Goal: Information Seeking & Learning: Find specific page/section

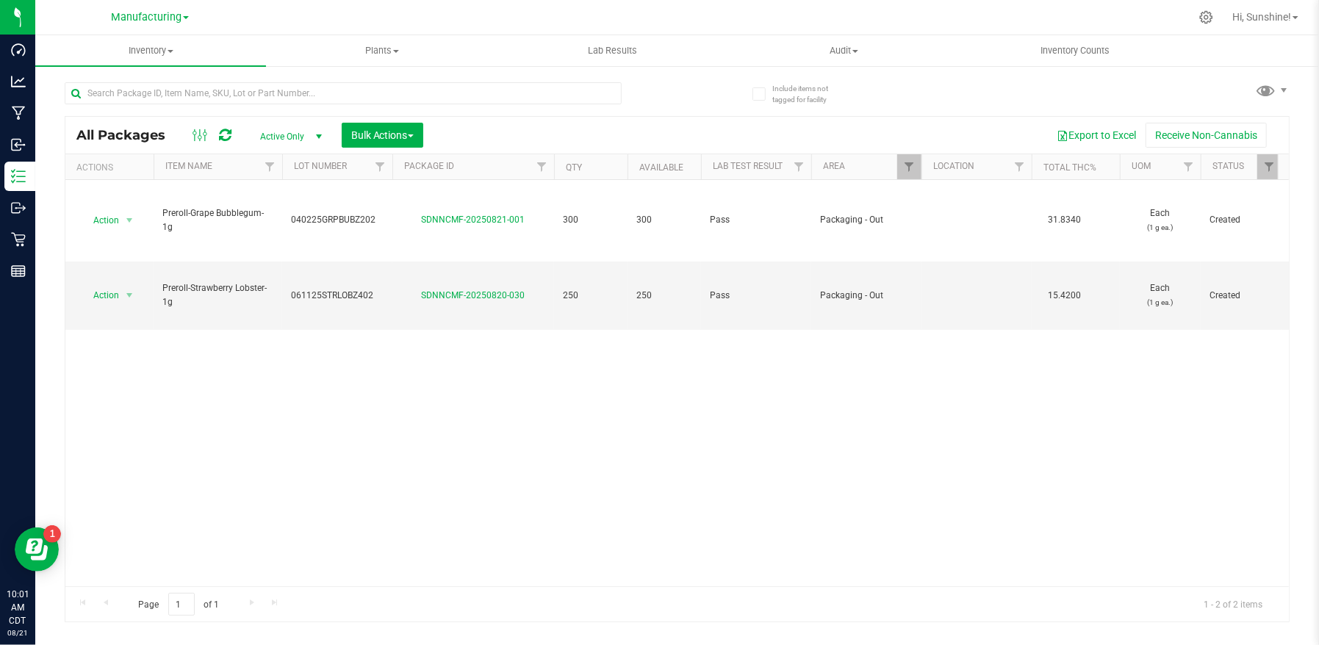
click at [719, 21] on div at bounding box center [726, 17] width 926 height 29
click at [167, 19] on span "Manufacturing" at bounding box center [146, 17] width 71 height 13
click at [168, 82] on link "Retail" at bounding box center [150, 91] width 215 height 20
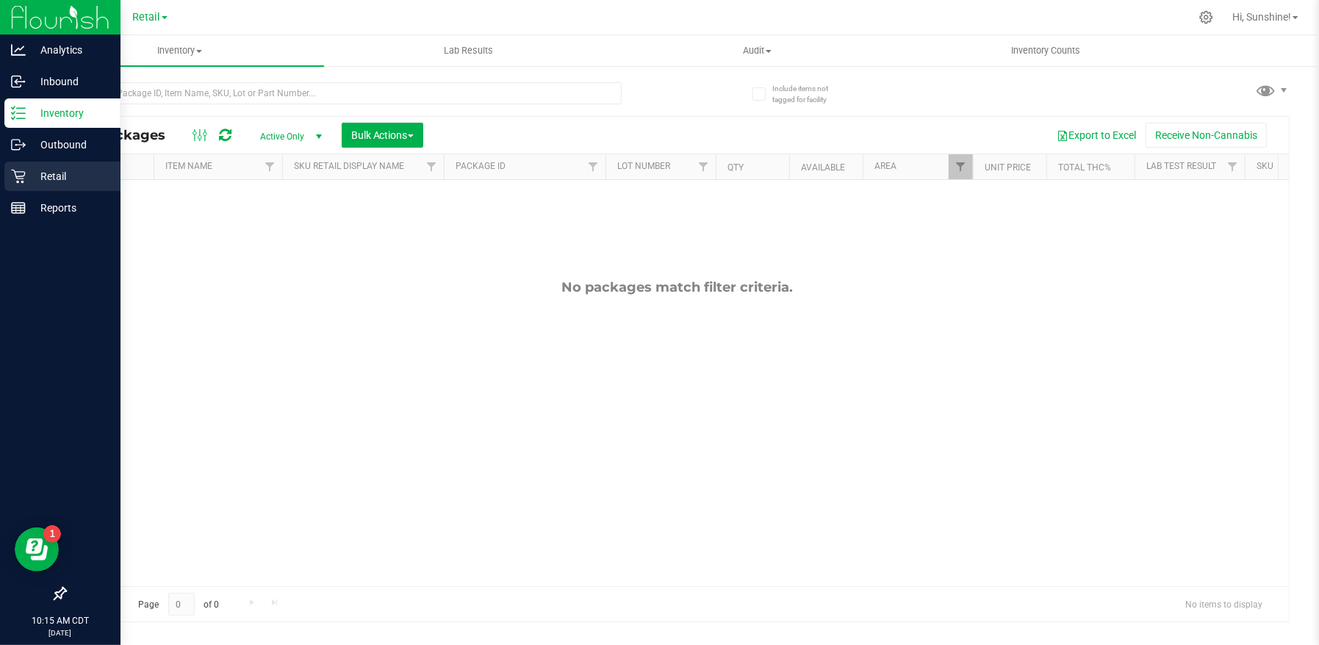
click at [32, 184] on p "Retail" at bounding box center [70, 176] width 88 height 18
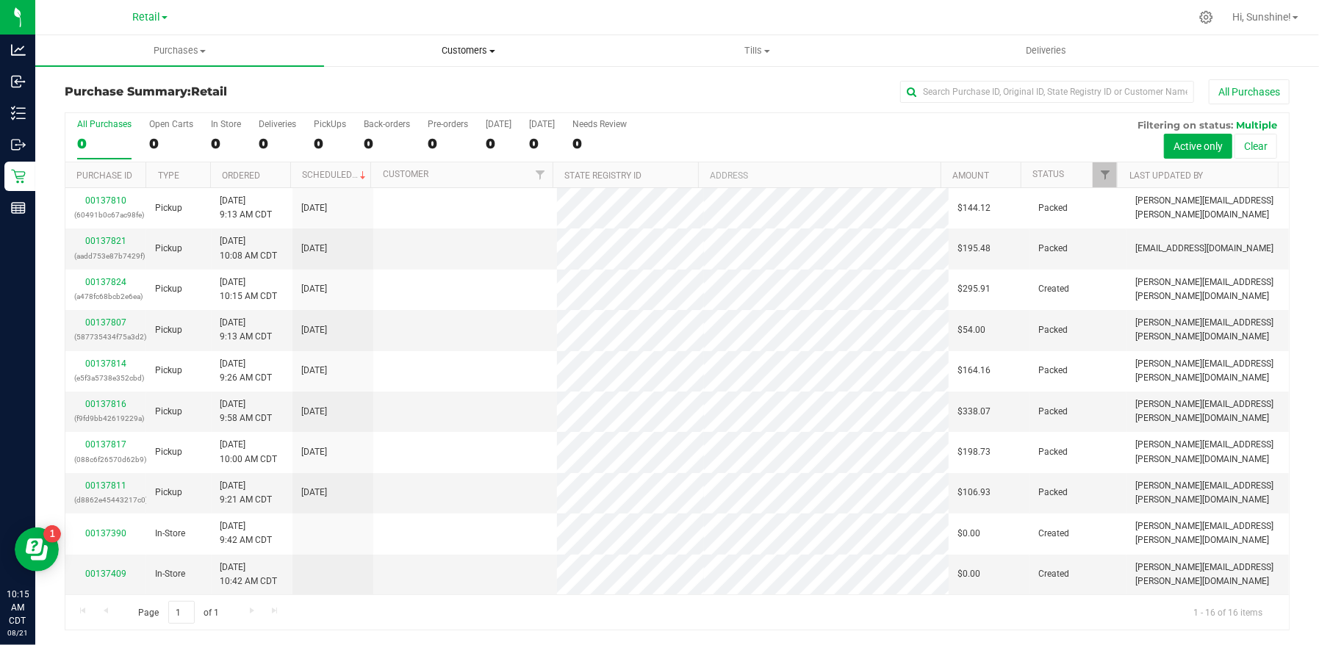
click at [476, 49] on span "Customers" at bounding box center [468, 50] width 287 height 13
click at [499, 84] on li "All customers" at bounding box center [468, 89] width 289 height 18
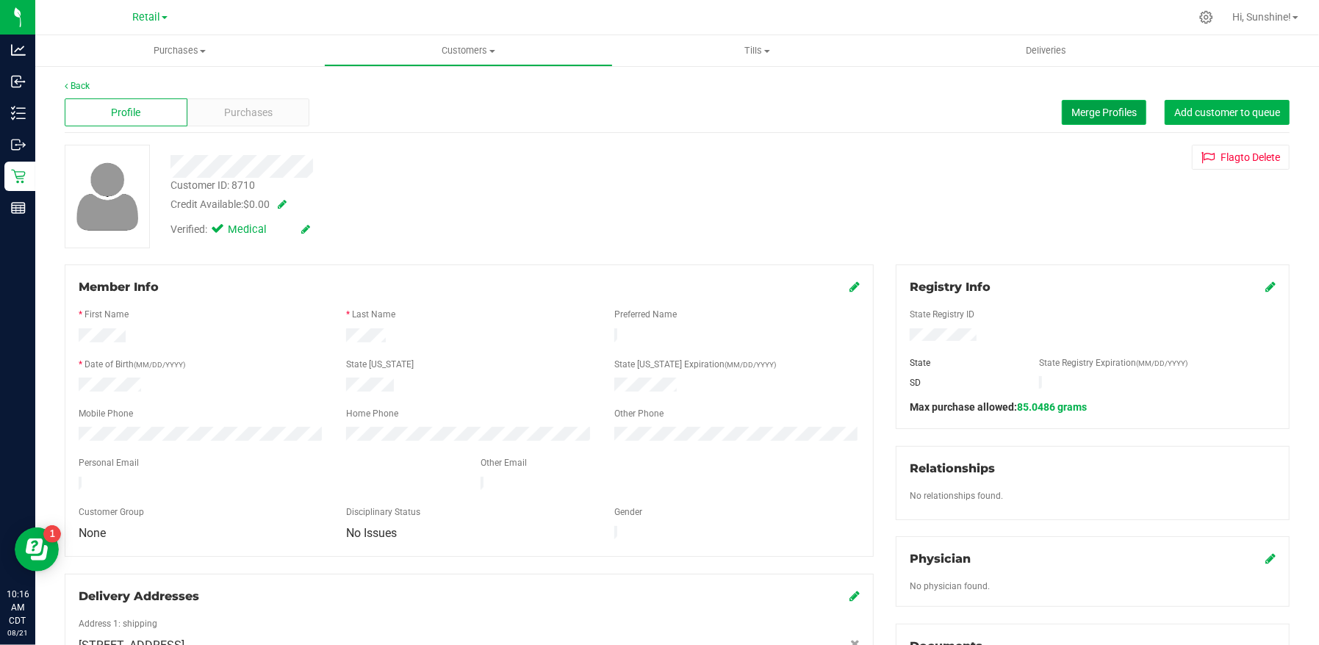
click at [1122, 117] on span "Merge Profiles" at bounding box center [1103, 113] width 65 height 12
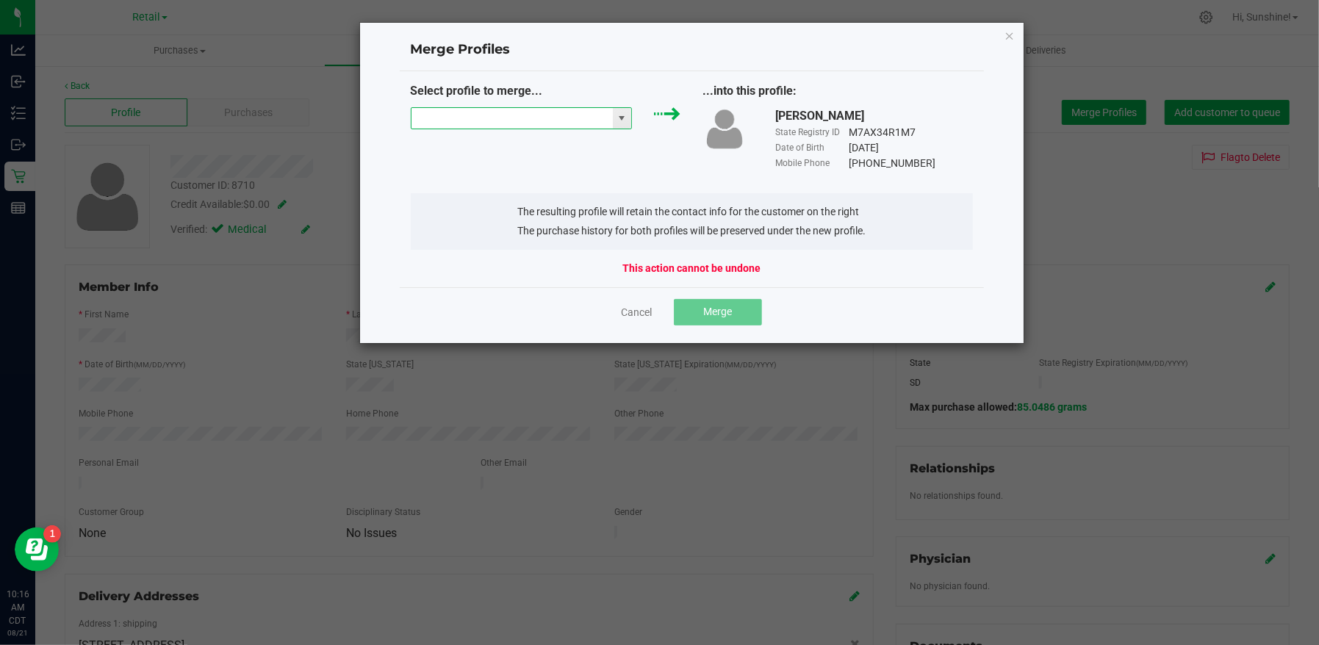
click at [543, 119] on input "NO DATA FOUND" at bounding box center [511, 118] width 201 height 21
paste input "[PERSON_NAME]"
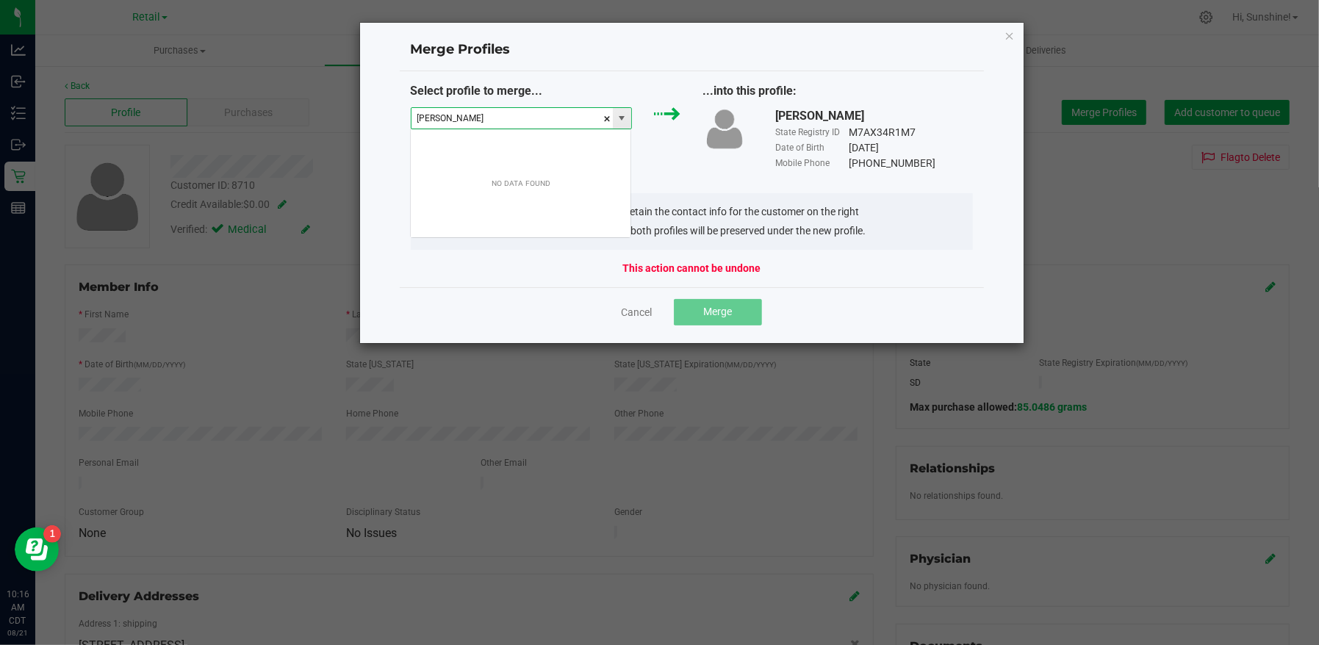
scroll to position [21, 221]
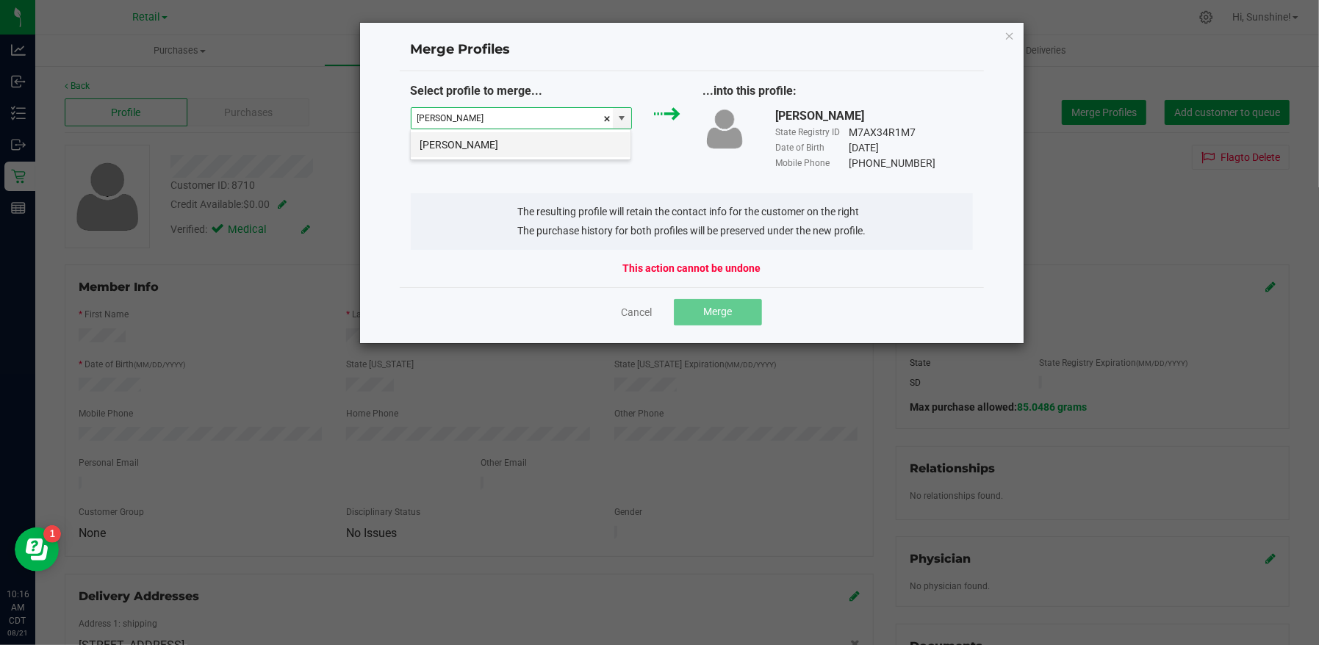
click at [512, 142] on li "[PERSON_NAME]" at bounding box center [521, 144] width 220 height 25
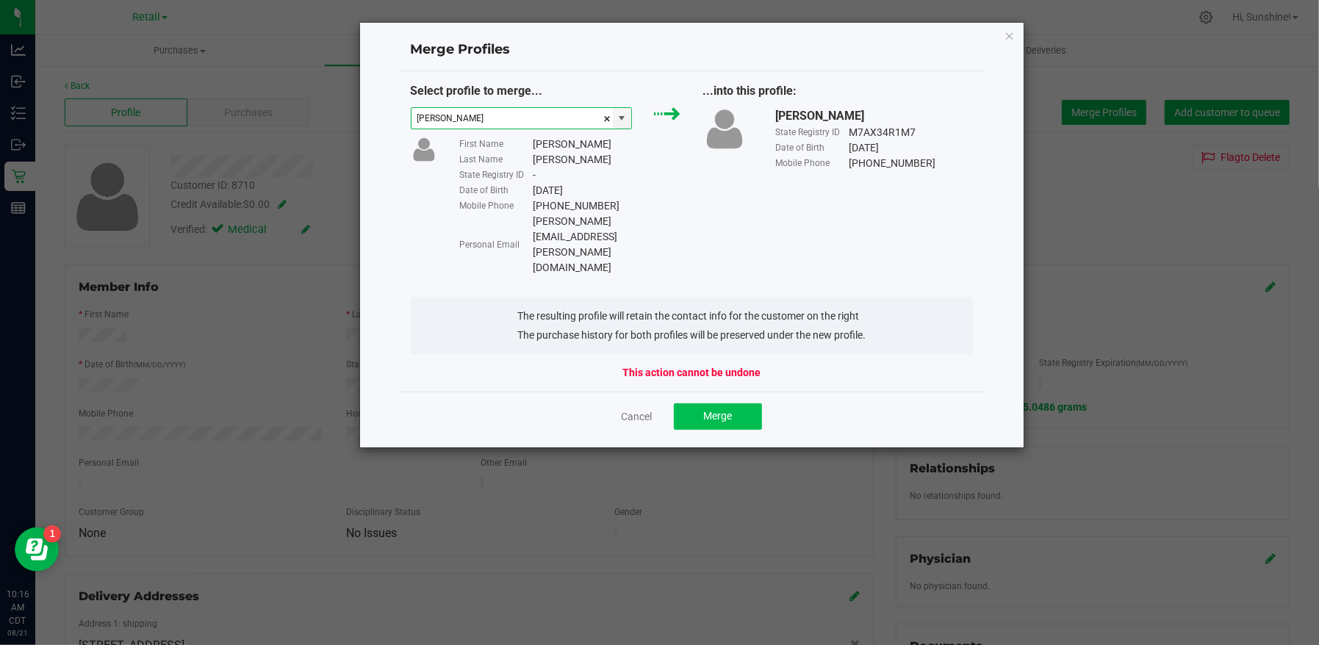
type input "[PERSON_NAME]"
click at [698, 403] on button "Merge" at bounding box center [718, 416] width 88 height 26
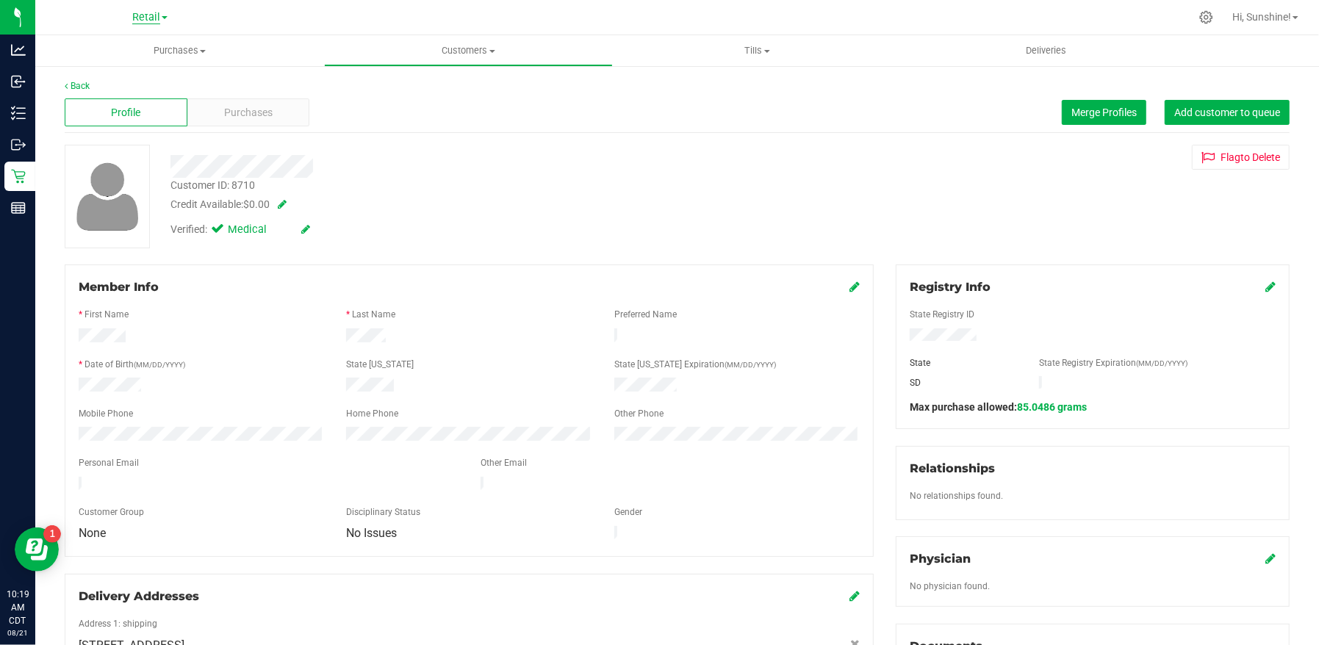
click at [140, 20] on span "Retail" at bounding box center [146, 17] width 28 height 13
click at [142, 65] on link "Manufacturing" at bounding box center [150, 72] width 215 height 20
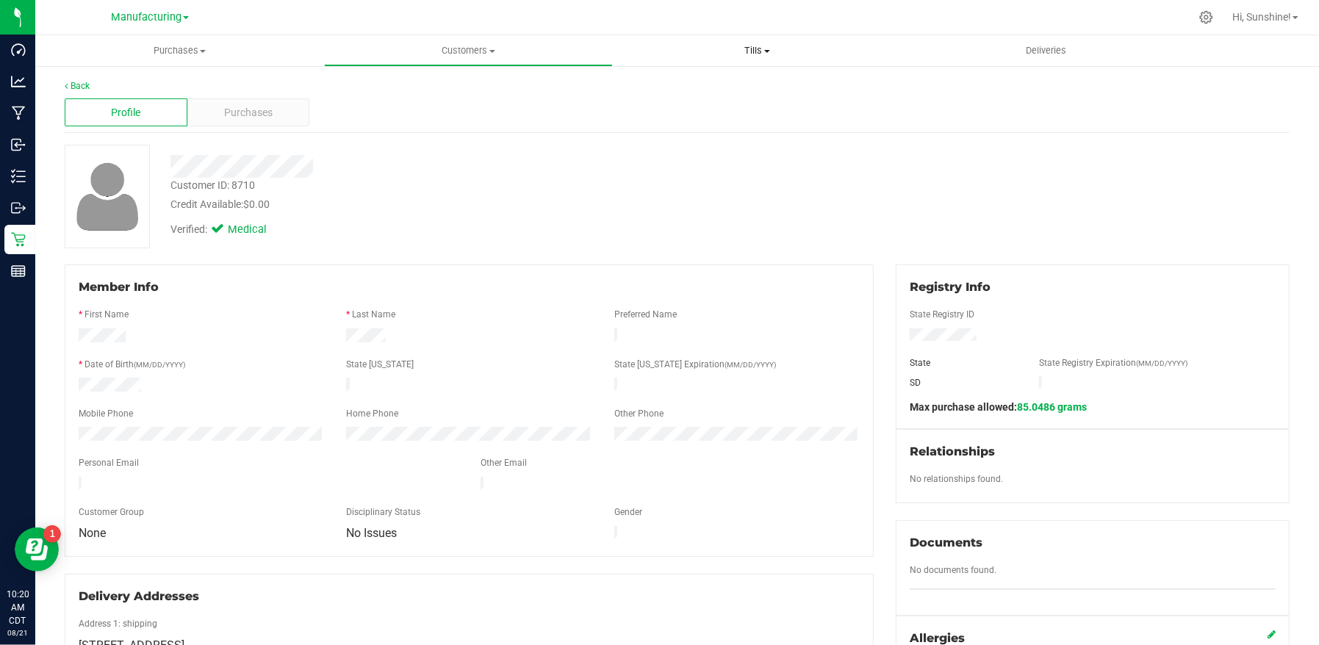
click at [745, 51] on span "Tills" at bounding box center [756, 50] width 287 height 13
click at [703, 86] on span "Manage tills" at bounding box center [662, 88] width 99 height 12
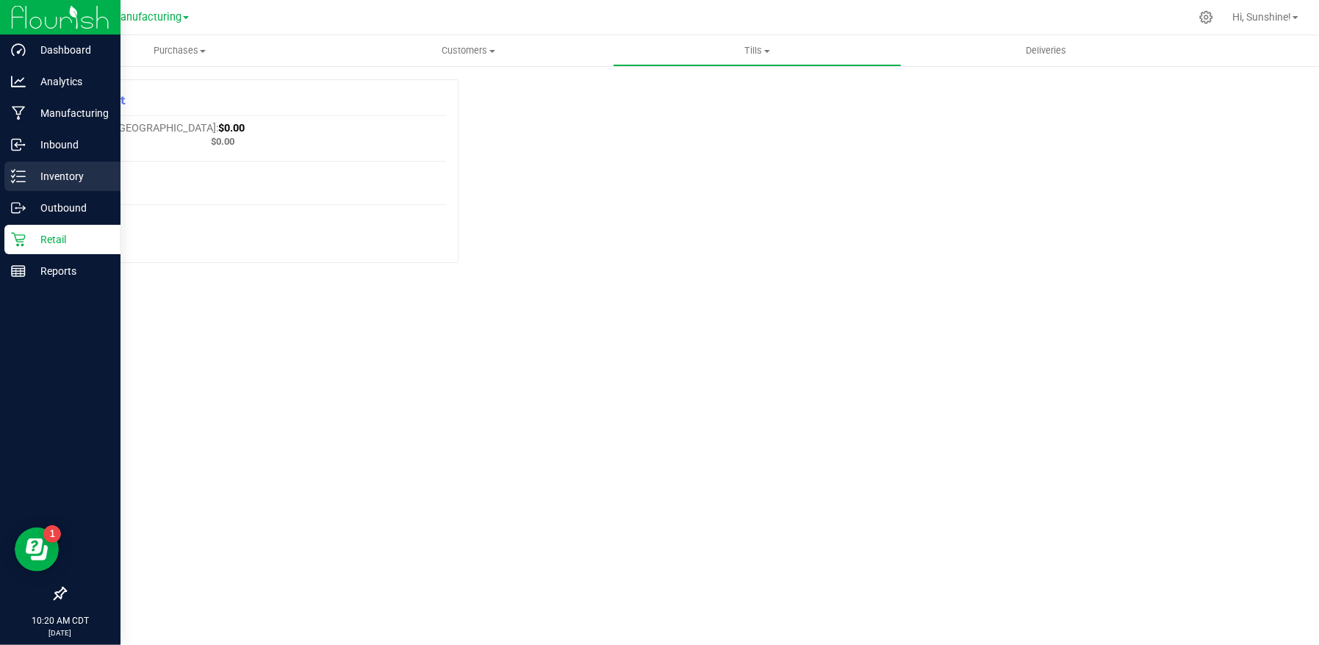
click at [21, 176] on line at bounding box center [21, 176] width 8 height 0
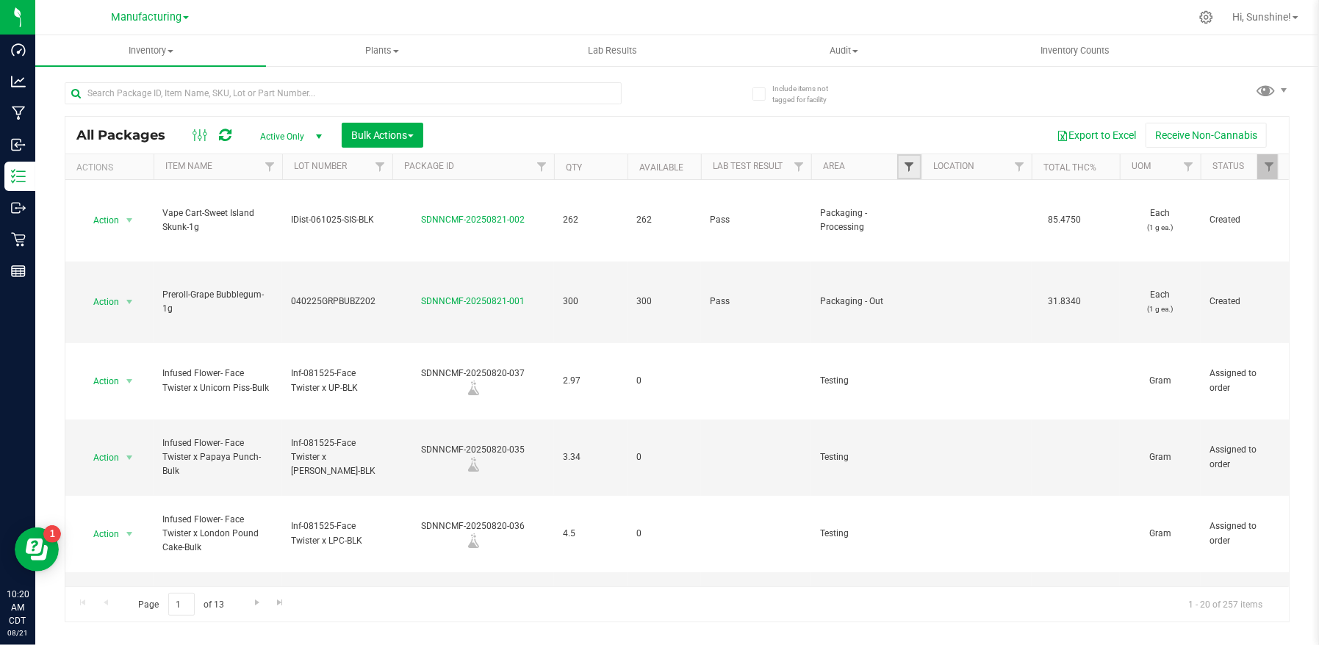
click at [907, 165] on span "Filter" at bounding box center [909, 167] width 12 height 12
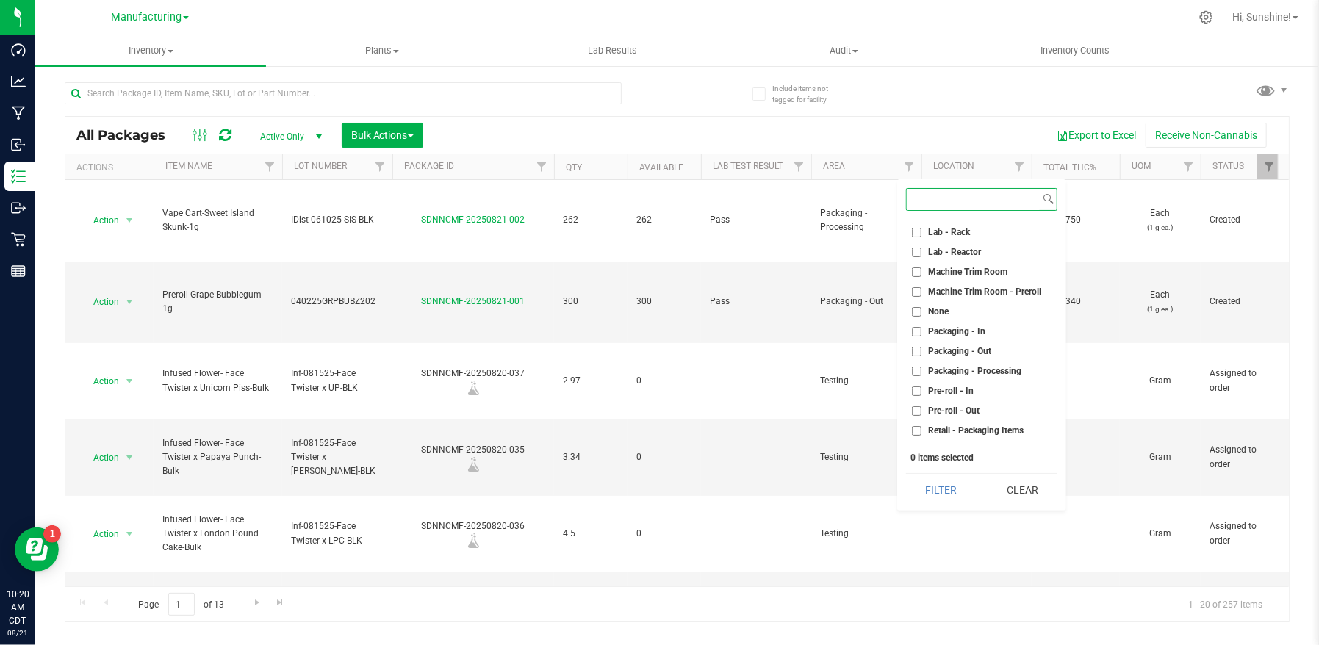
scroll to position [329, 0]
click at [920, 336] on input "Packaging - Out" at bounding box center [917, 337] width 10 height 10
checkbox input "true"
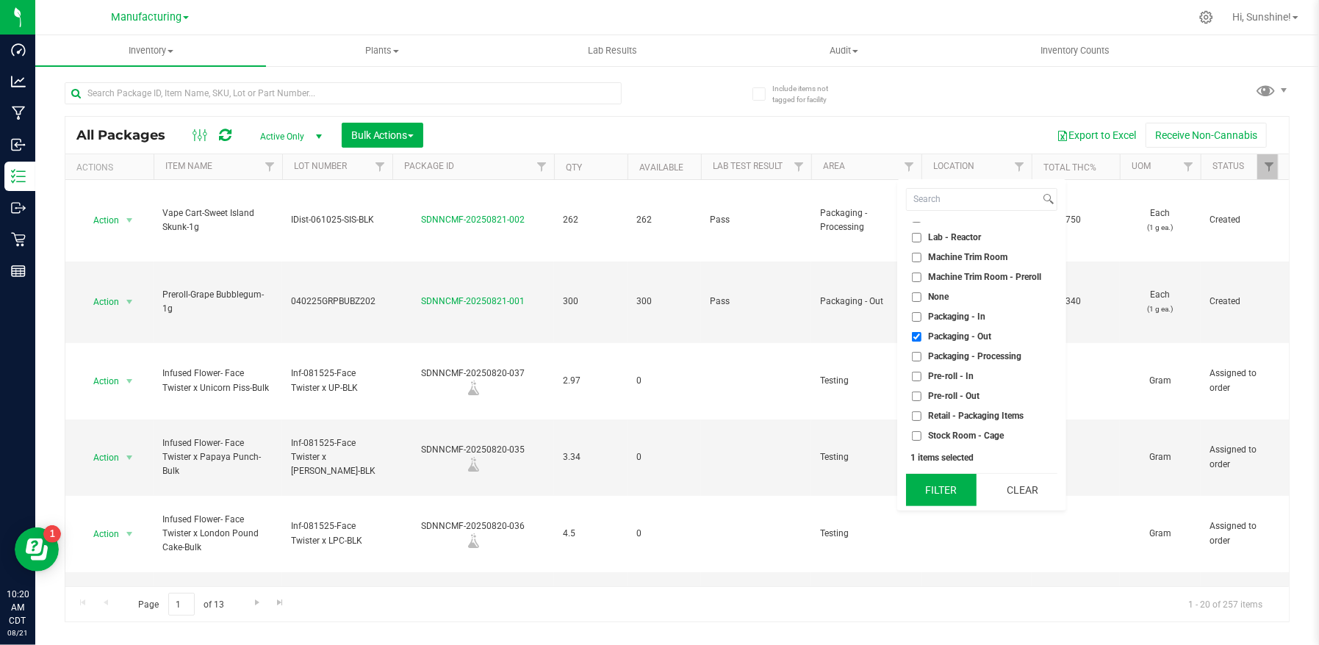
click at [960, 485] on button "Filter" at bounding box center [941, 490] width 71 height 32
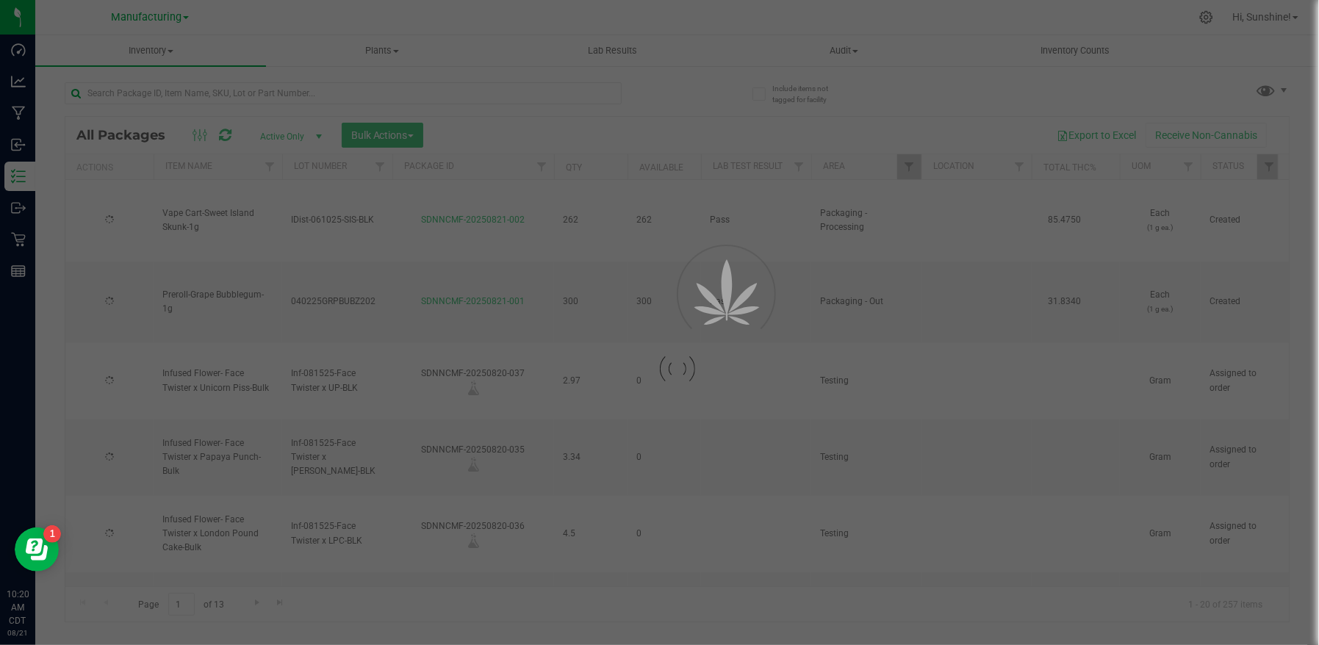
type input "[DATE]"
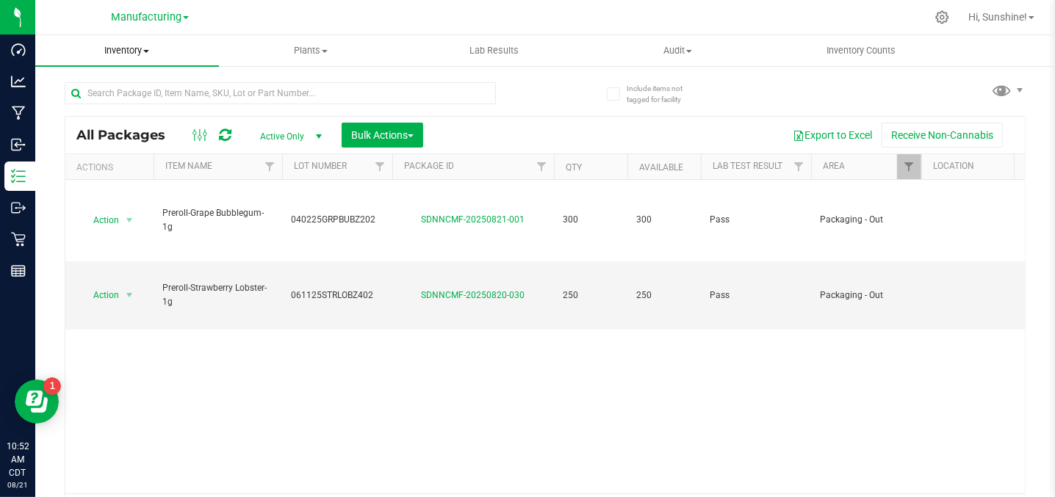
click at [113, 49] on span "Inventory" at bounding box center [127, 50] width 184 height 13
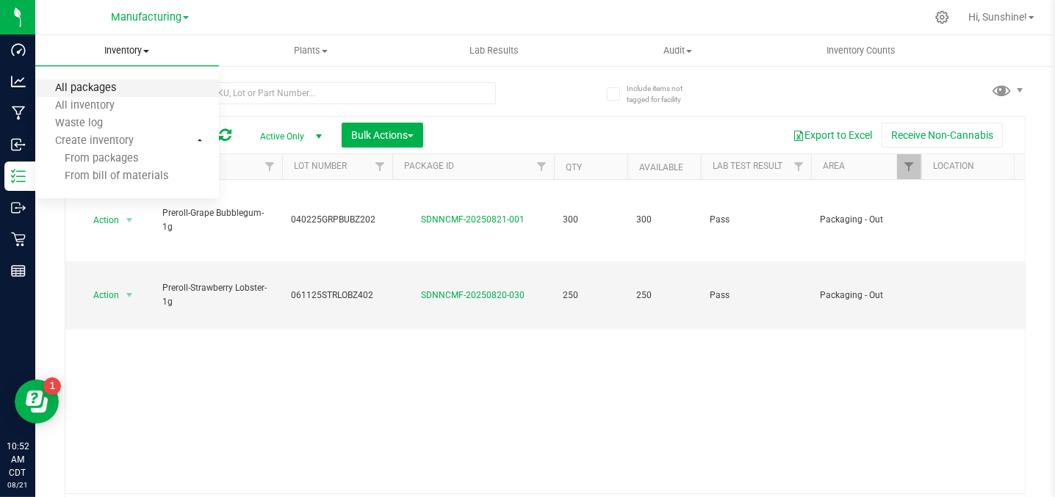
click at [120, 86] on span "All packages" at bounding box center [85, 88] width 101 height 12
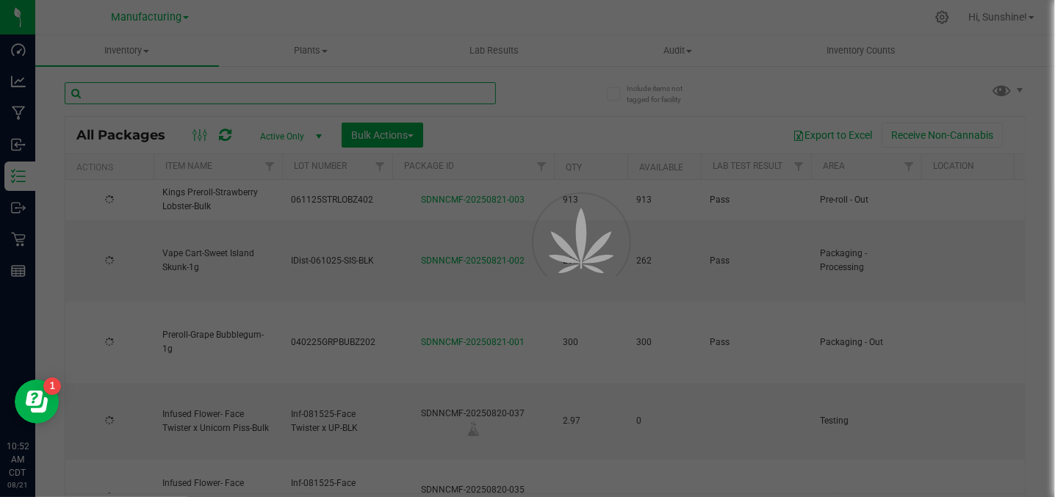
click at [276, 90] on input "text" at bounding box center [280, 93] width 431 height 22
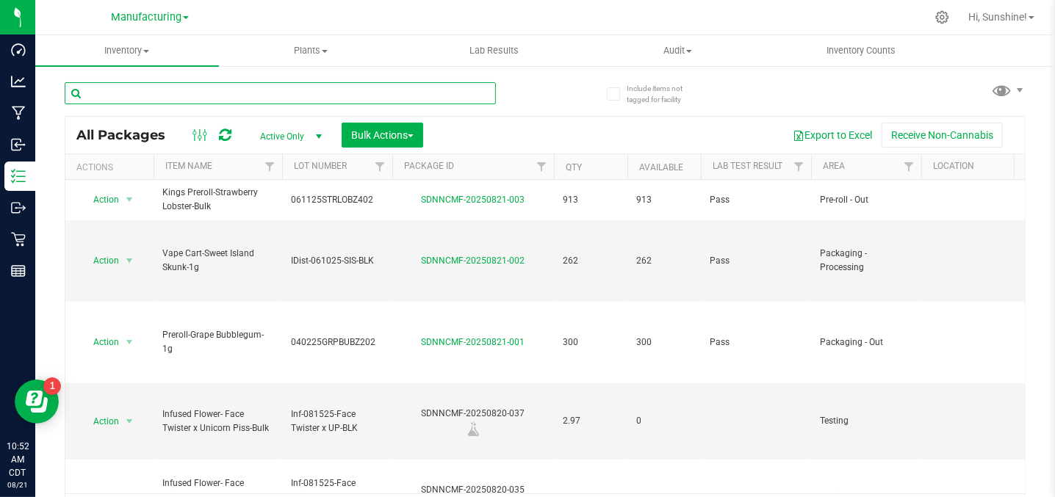
click at [276, 89] on input "text" at bounding box center [280, 93] width 431 height 22
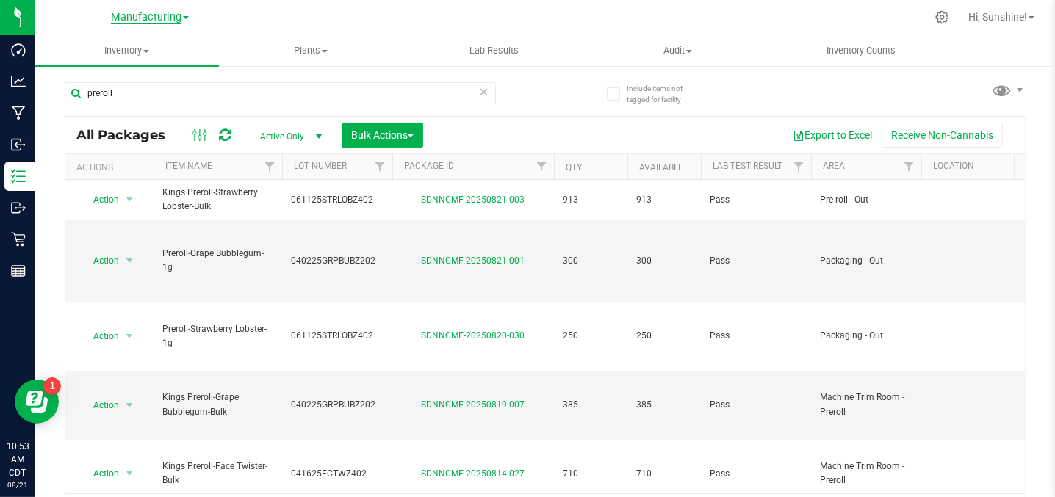
click at [142, 16] on span "Manufacturing" at bounding box center [146, 17] width 71 height 13
drag, startPoint x: 257, startPoint y: 10, endPoint x: 10, endPoint y: 53, distance: 251.3
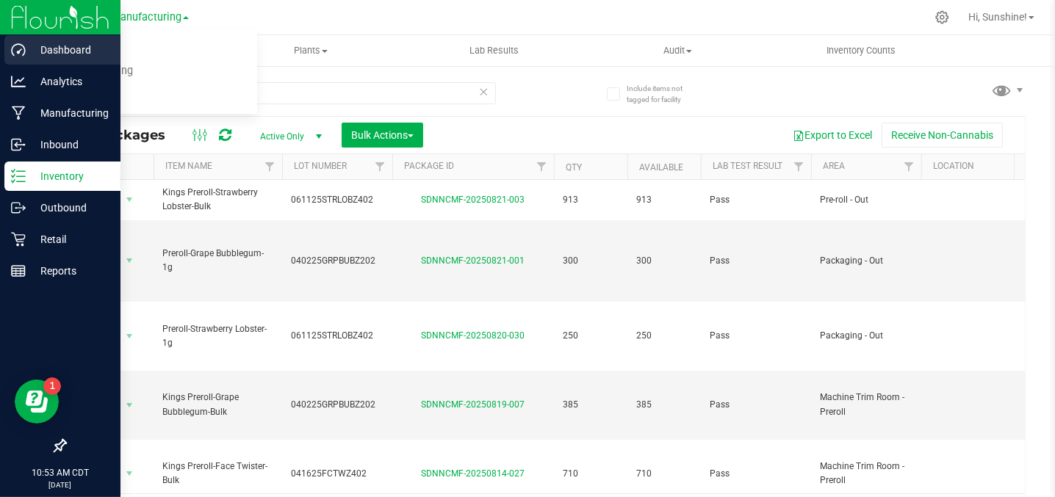
click at [256, 10] on div "Manufacturing Cultivation Manufacturing Retail" at bounding box center [150, 17] width 215 height 23
click at [50, 174] on p "Inventory" at bounding box center [70, 176] width 88 height 18
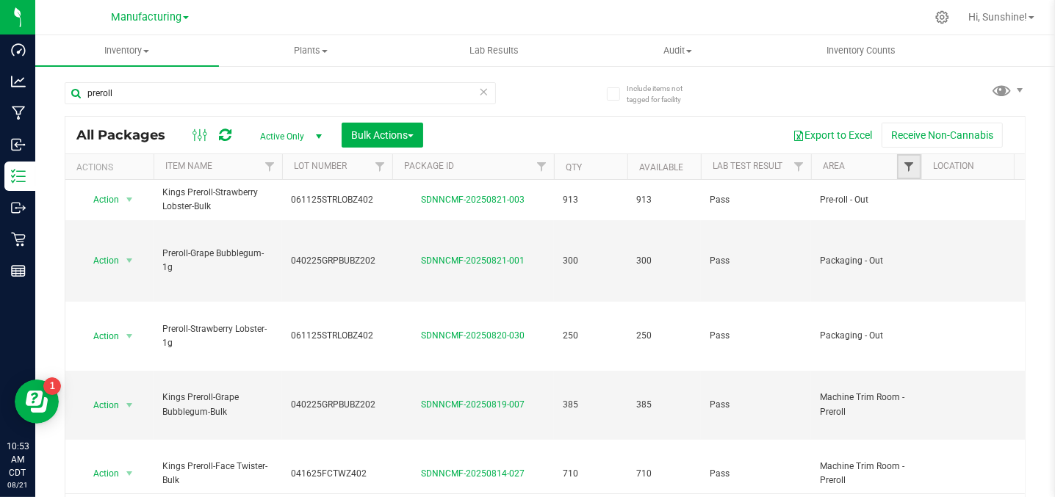
click at [907, 169] on span "Filter" at bounding box center [909, 167] width 12 height 12
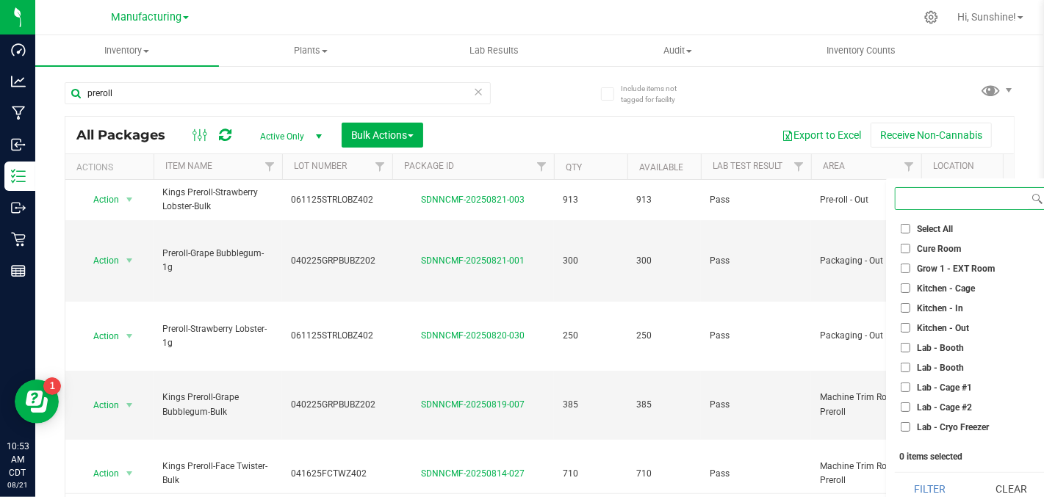
scroll to position [46, 0]
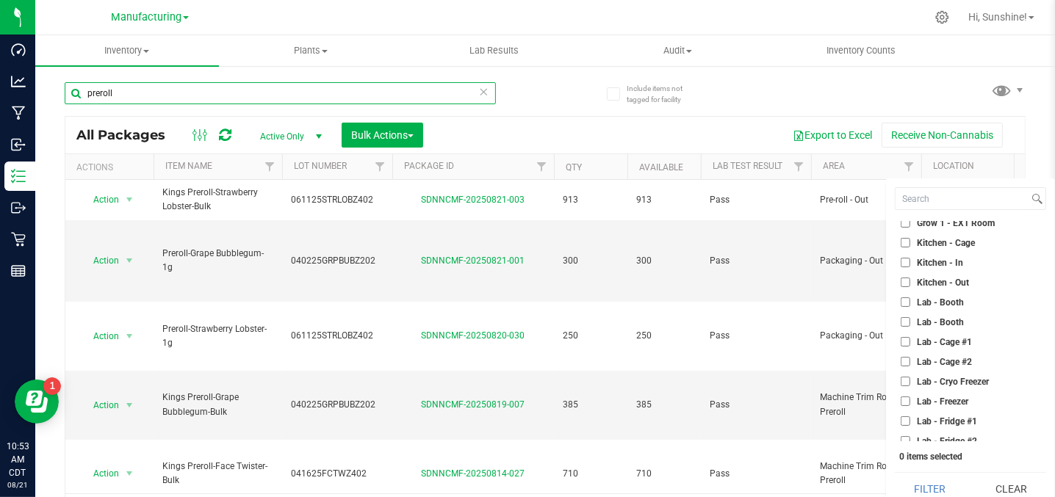
click at [245, 96] on input "preroll" at bounding box center [280, 93] width 431 height 22
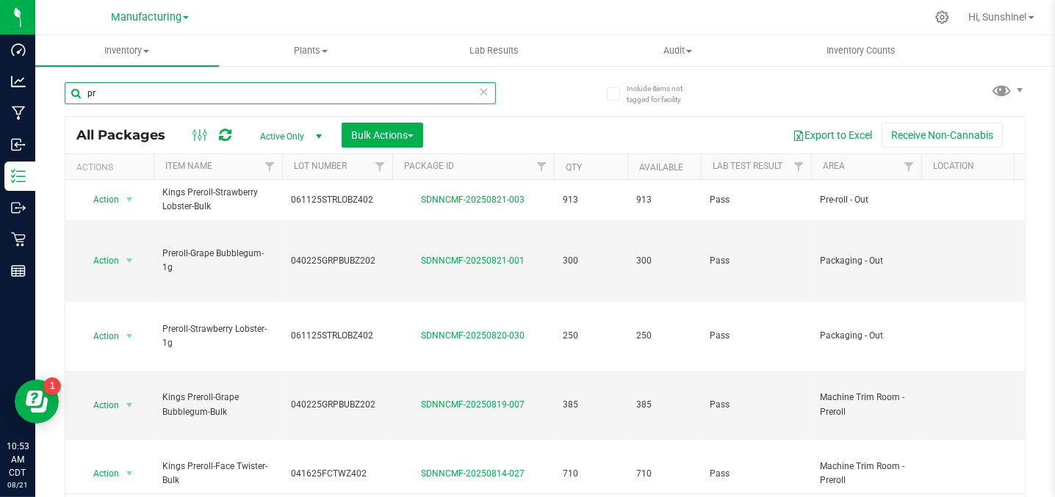
type input "p"
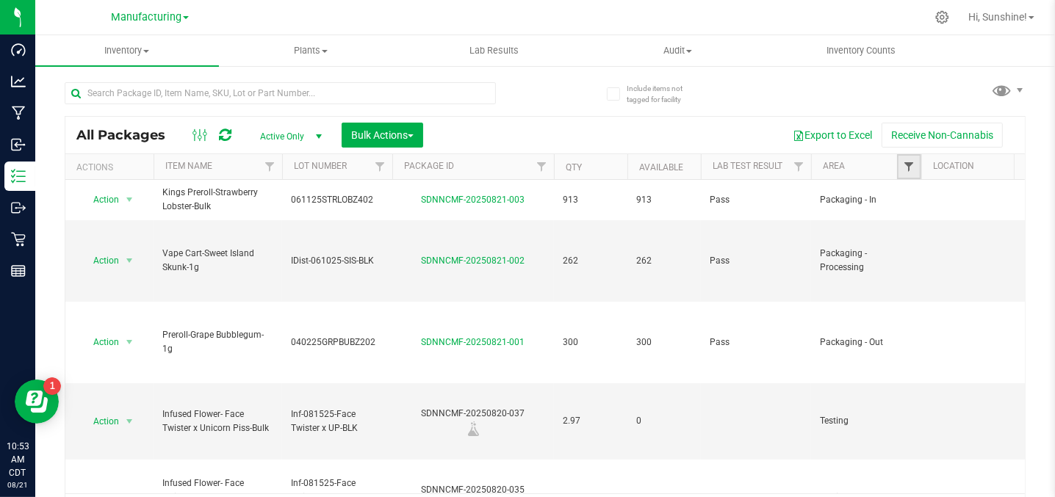
click at [912, 165] on span "Filter" at bounding box center [909, 167] width 12 height 12
drag, startPoint x: 1044, startPoint y: 293, endPoint x: 1016, endPoint y: 258, distance: 45.0
click at [1038, 315] on html "Dashboard Analytics Manufacturing Inbound Inventory Outbound Retail Reports 10:…" at bounding box center [527, 248] width 1055 height 497
click at [909, 165] on span "Filter" at bounding box center [909, 167] width 12 height 12
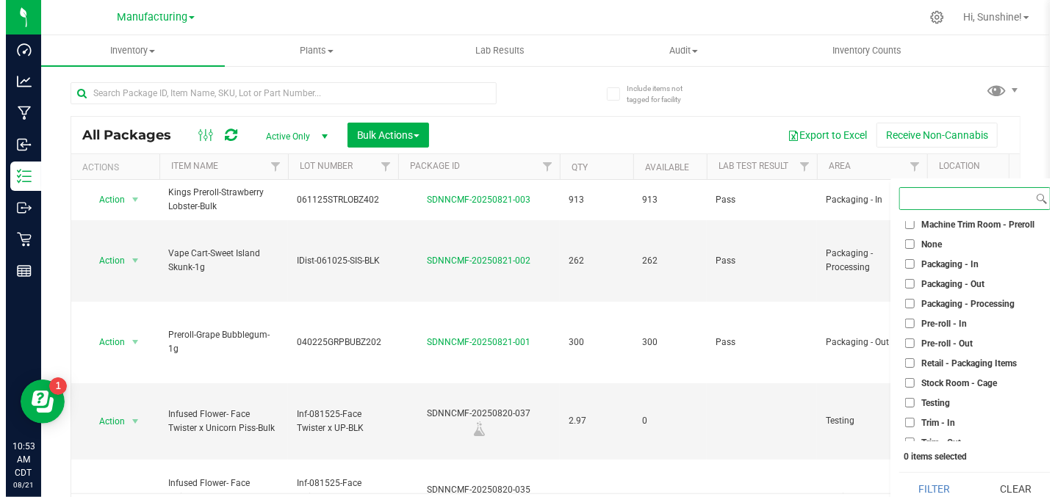
scroll to position [383, 0]
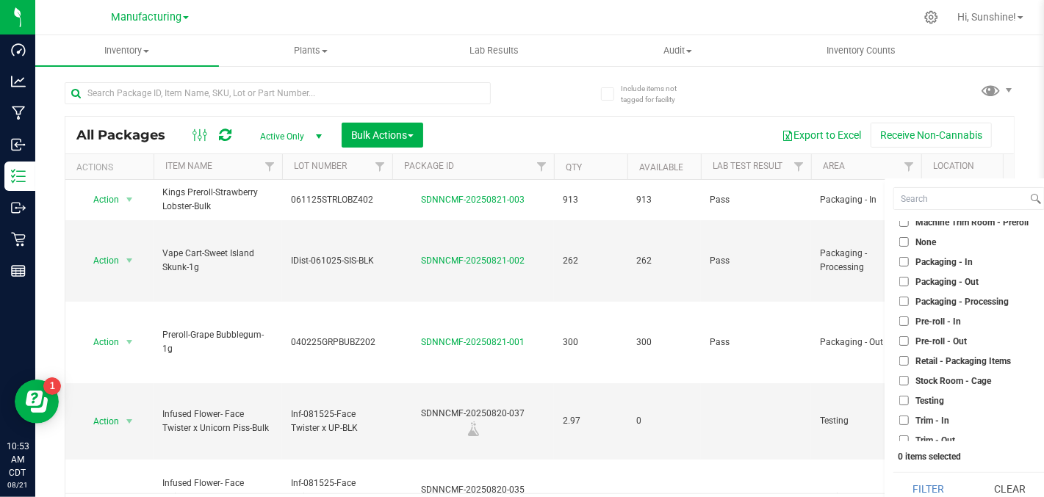
click at [904, 280] on input "Packaging - Out" at bounding box center [904, 282] width 10 height 10
checkbox input "true"
click at [938, 479] on button "Filter" at bounding box center [928, 489] width 71 height 32
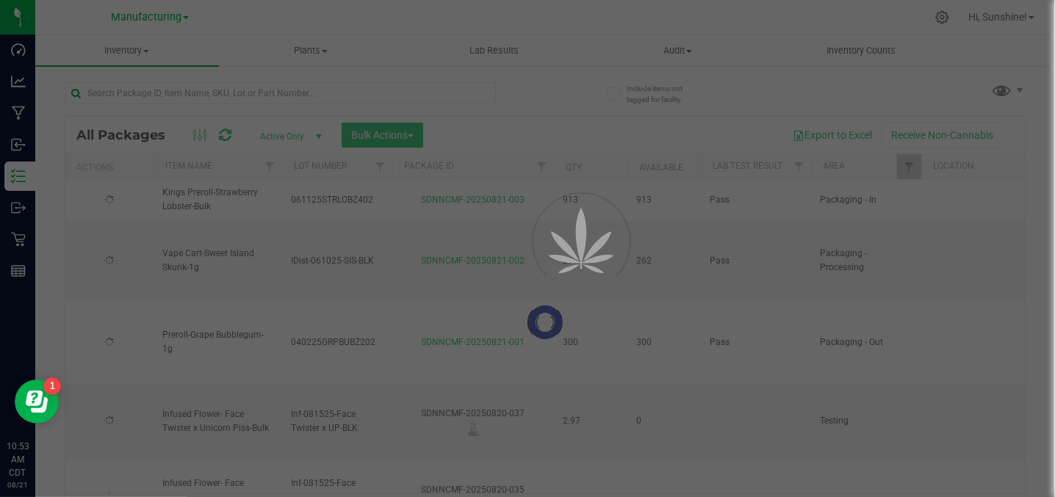
type input "[DATE]"
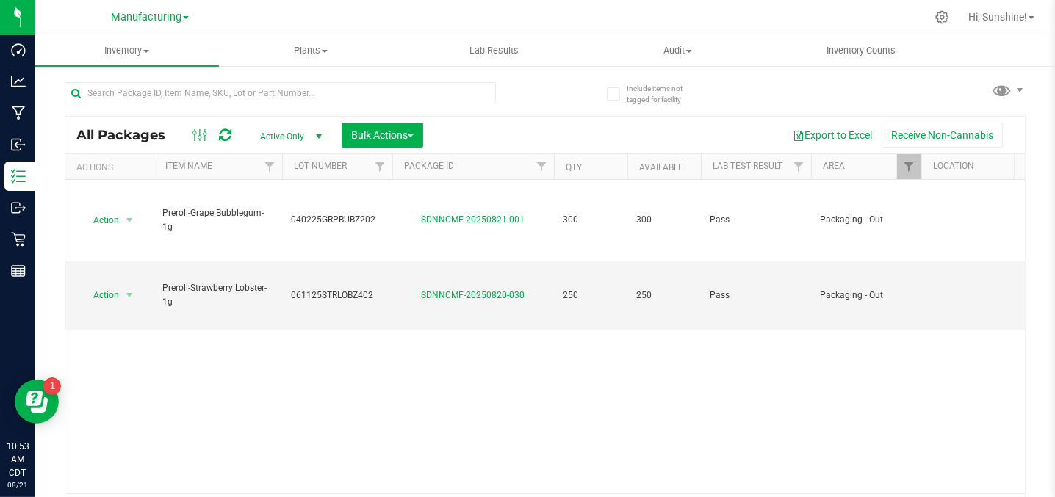
click at [633, 23] on div at bounding box center [594, 17] width 663 height 29
click at [162, 21] on span "Manufacturing" at bounding box center [146, 17] width 71 height 13
click at [148, 85] on link "Retail" at bounding box center [150, 91] width 215 height 20
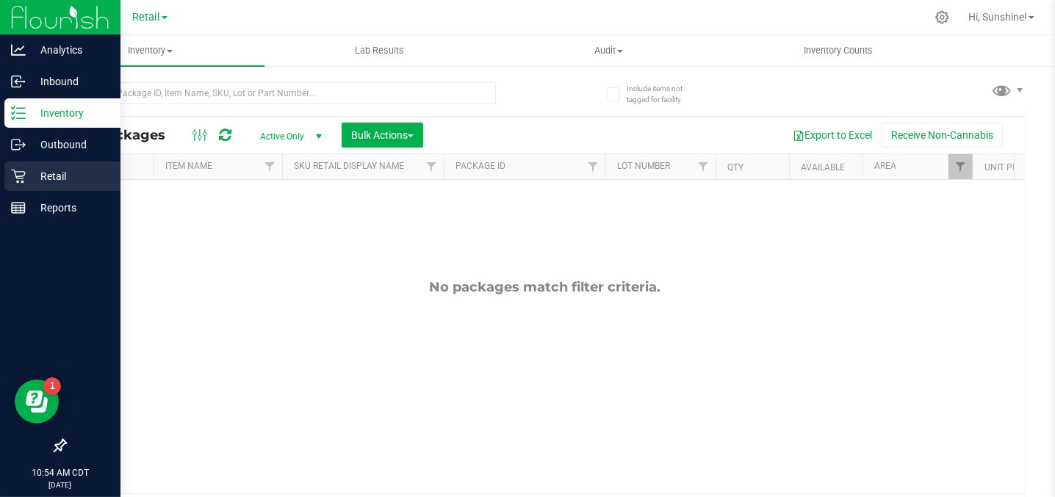
click at [82, 184] on p "Retail" at bounding box center [70, 176] width 88 height 18
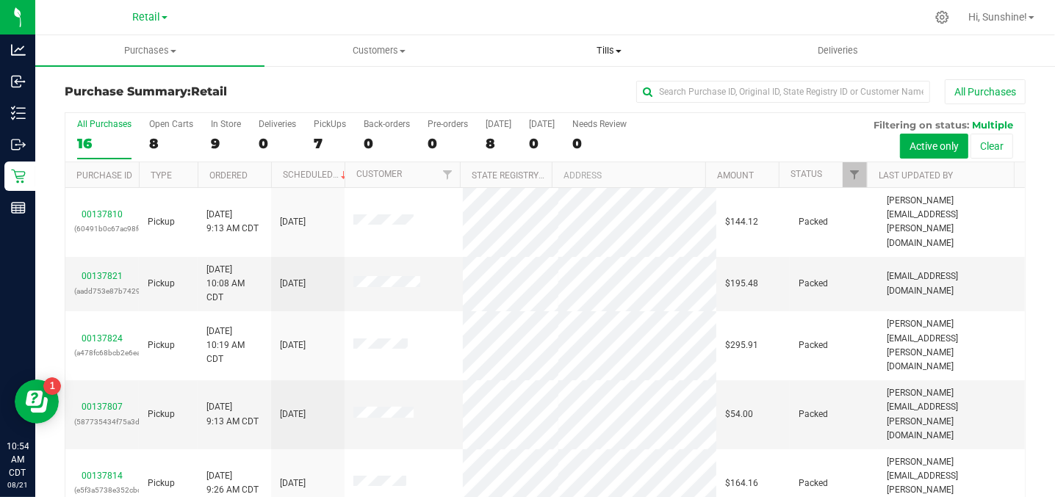
click at [598, 48] on span "Tills" at bounding box center [609, 50] width 228 height 13
click at [591, 87] on li "Manage tills" at bounding box center [608, 89] width 229 height 18
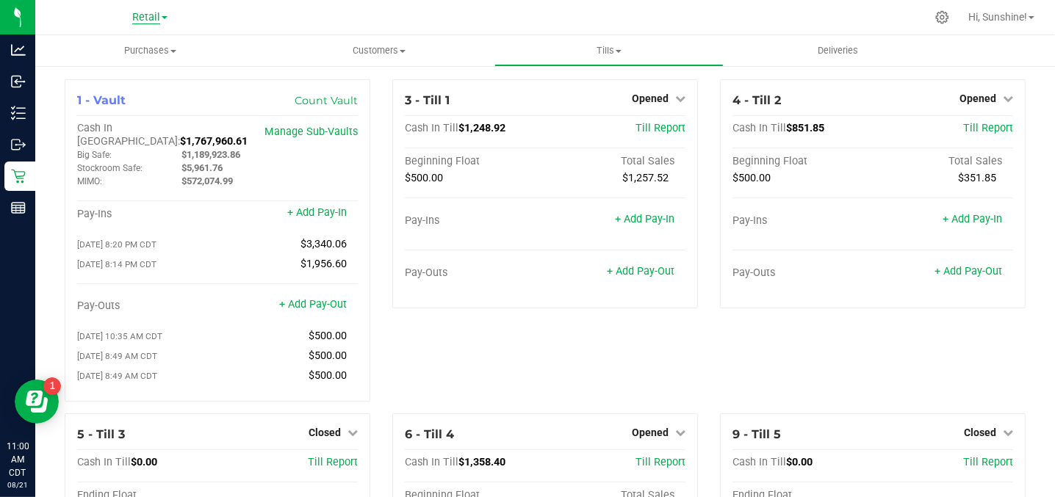
click at [145, 21] on span "Retail" at bounding box center [146, 17] width 28 height 13
click at [151, 74] on link "Manufacturing" at bounding box center [150, 72] width 215 height 20
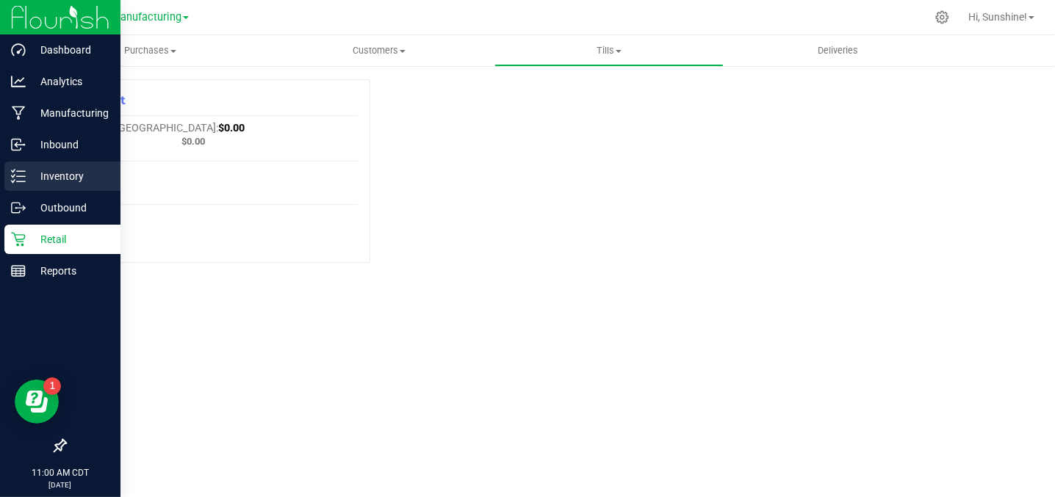
click at [32, 179] on p "Inventory" at bounding box center [70, 176] width 88 height 18
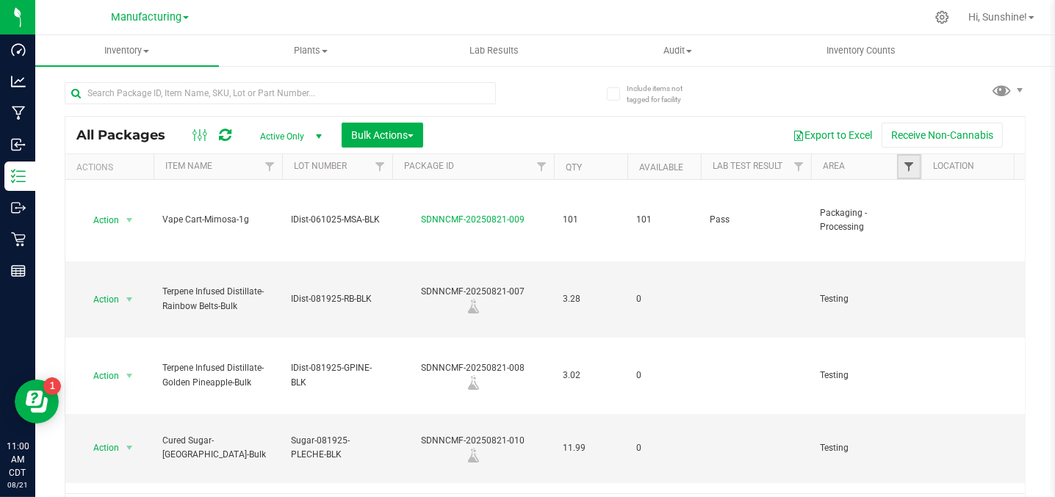
click at [908, 167] on span "Filter" at bounding box center [909, 167] width 12 height 12
click at [907, 169] on span "Filter" at bounding box center [909, 167] width 12 height 12
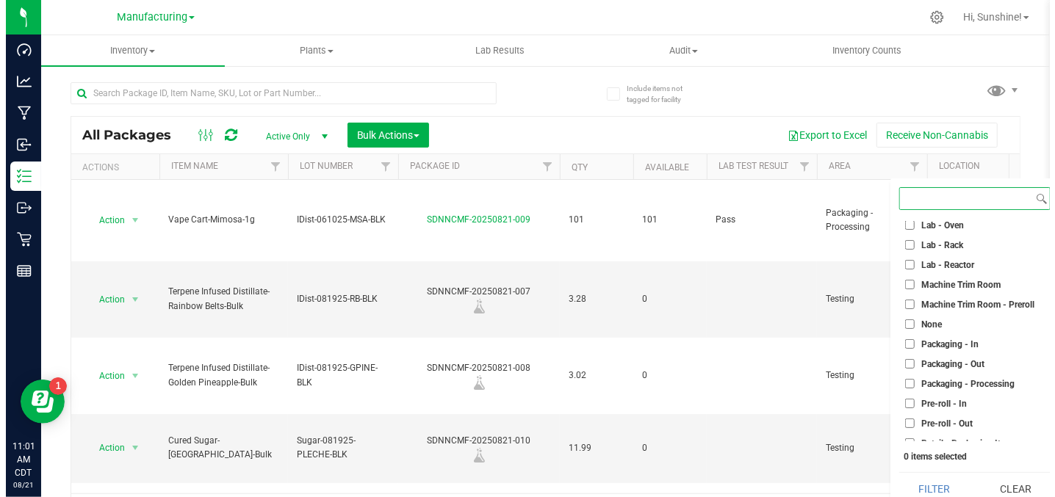
scroll to position [331, 0]
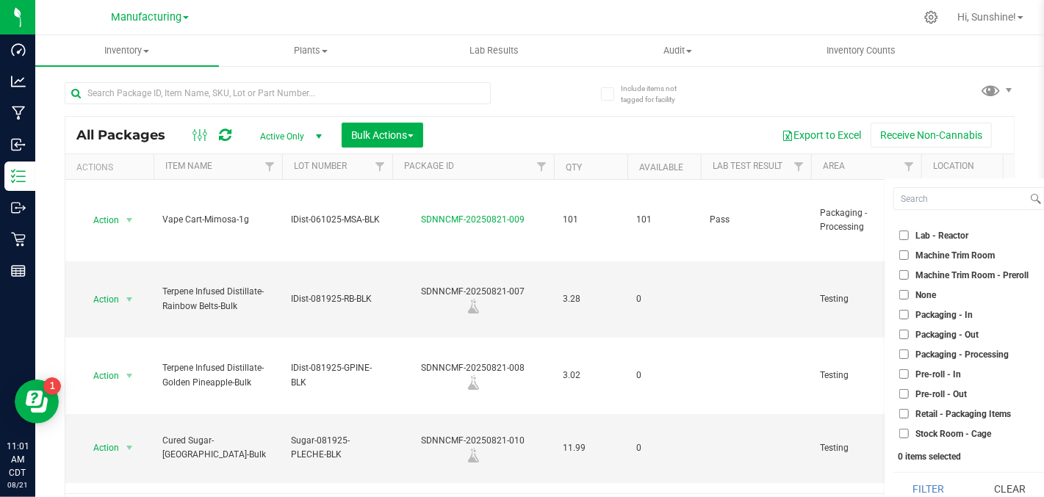
click at [902, 335] on input "Packaging - Out" at bounding box center [904, 335] width 10 height 10
checkbox input "true"
click at [932, 479] on button "Filter" at bounding box center [928, 489] width 71 height 32
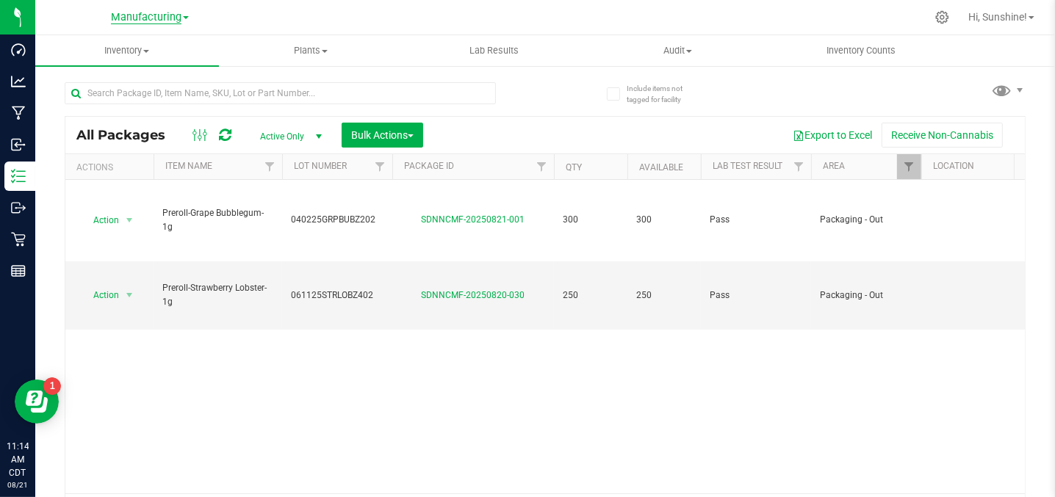
click at [156, 17] on span "Manufacturing" at bounding box center [146, 17] width 71 height 13
click at [302, 24] on div at bounding box center [594, 17] width 663 height 29
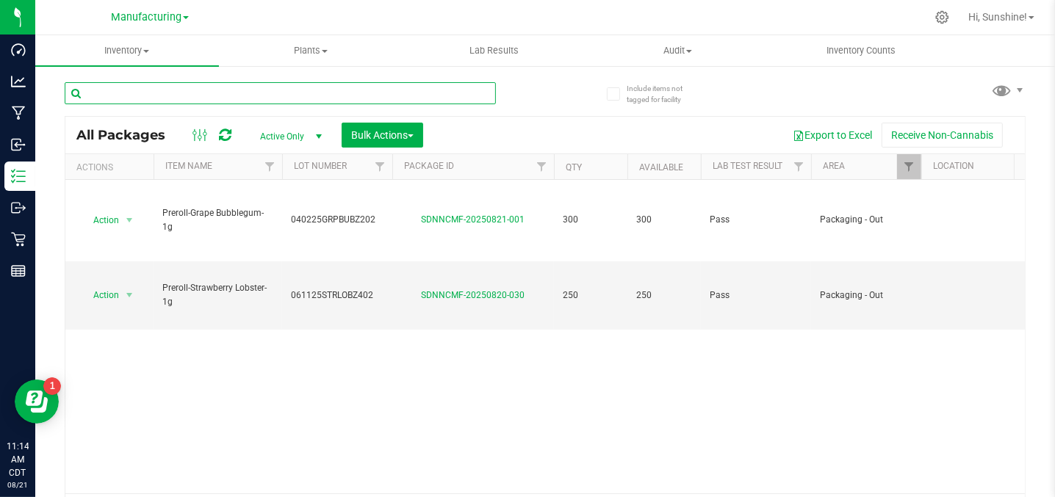
click at [177, 88] on input "text" at bounding box center [280, 93] width 431 height 22
type input "porto"
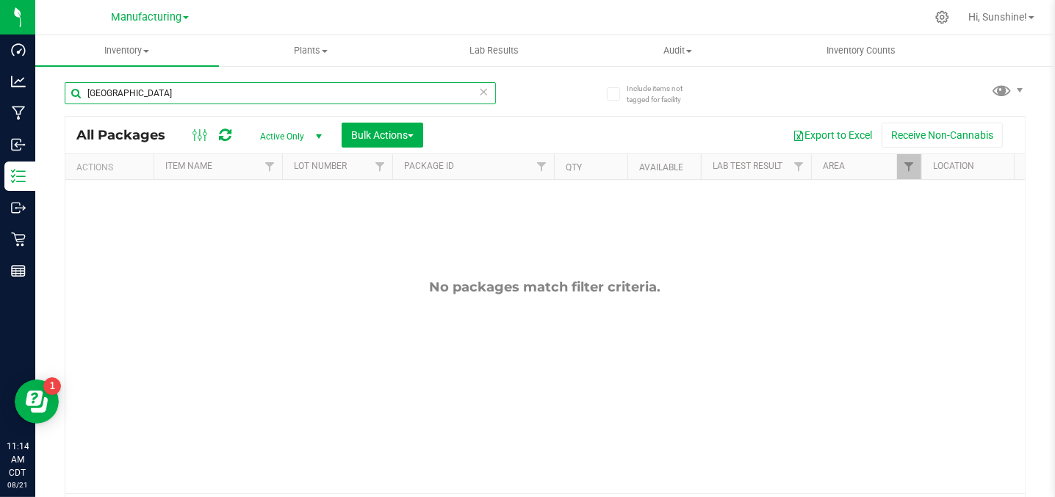
click at [167, 90] on input "porto" at bounding box center [280, 93] width 431 height 22
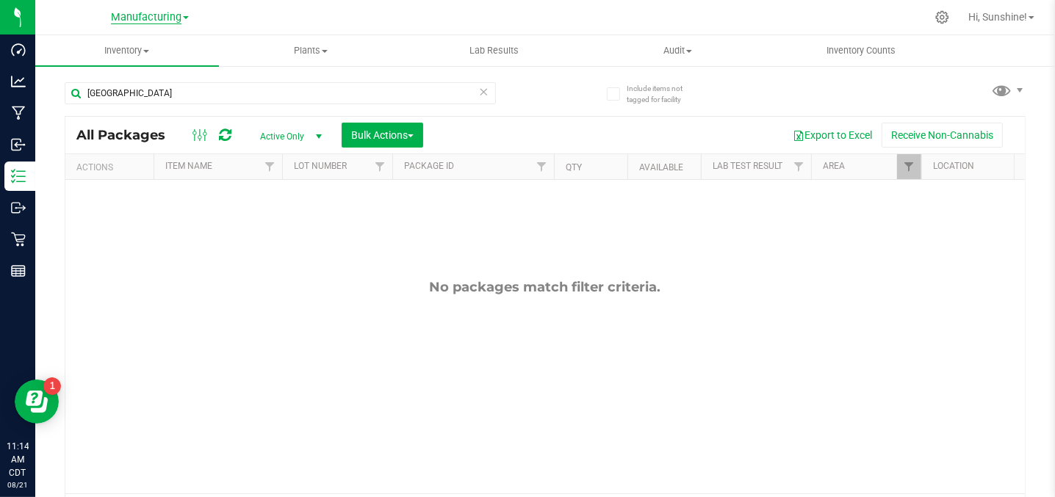
click at [159, 17] on span "Manufacturing" at bounding box center [146, 17] width 71 height 13
click at [107, 97] on link "Retail" at bounding box center [150, 91] width 215 height 20
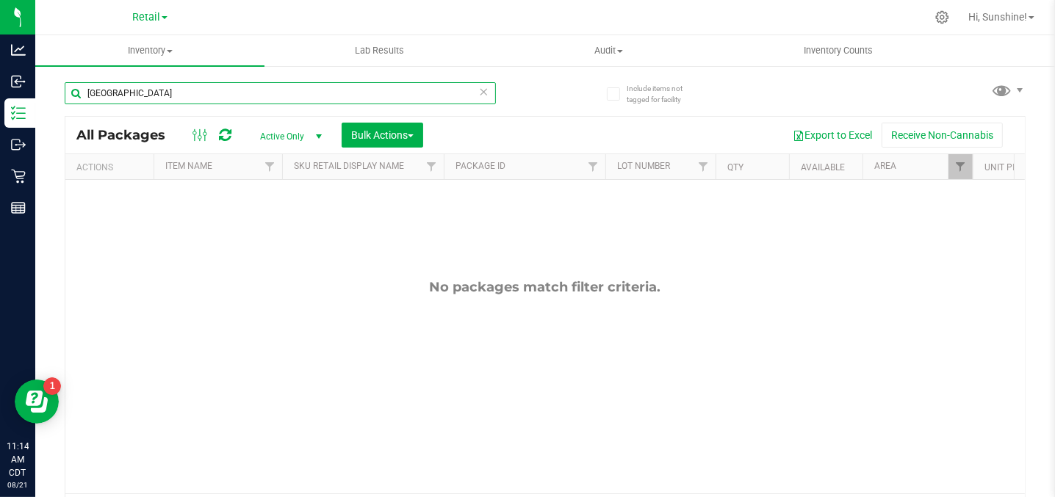
click at [140, 100] on input "porto" at bounding box center [280, 93] width 431 height 22
type input "p"
type input "porto leche"
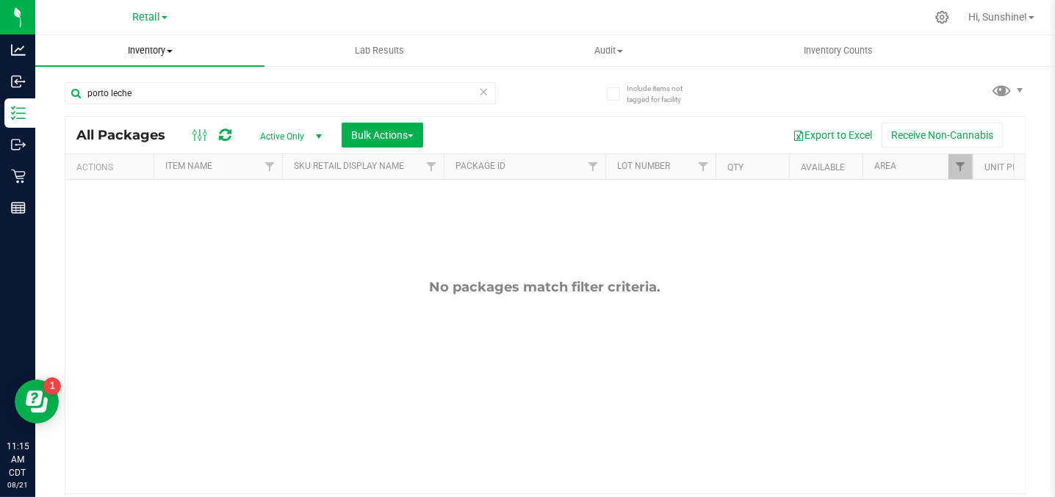
click at [146, 49] on span "Inventory" at bounding box center [149, 50] width 229 height 13
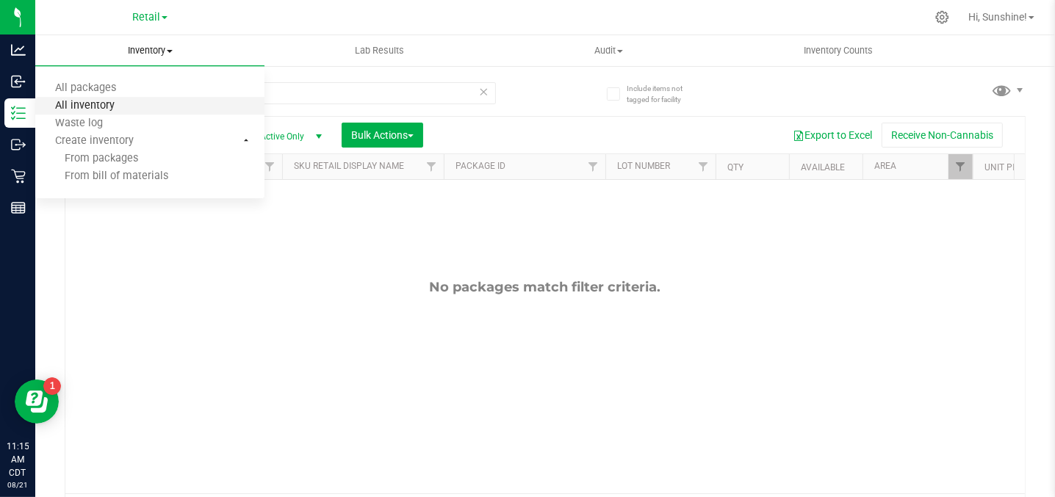
click at [123, 111] on span "All inventory" at bounding box center [84, 106] width 99 height 12
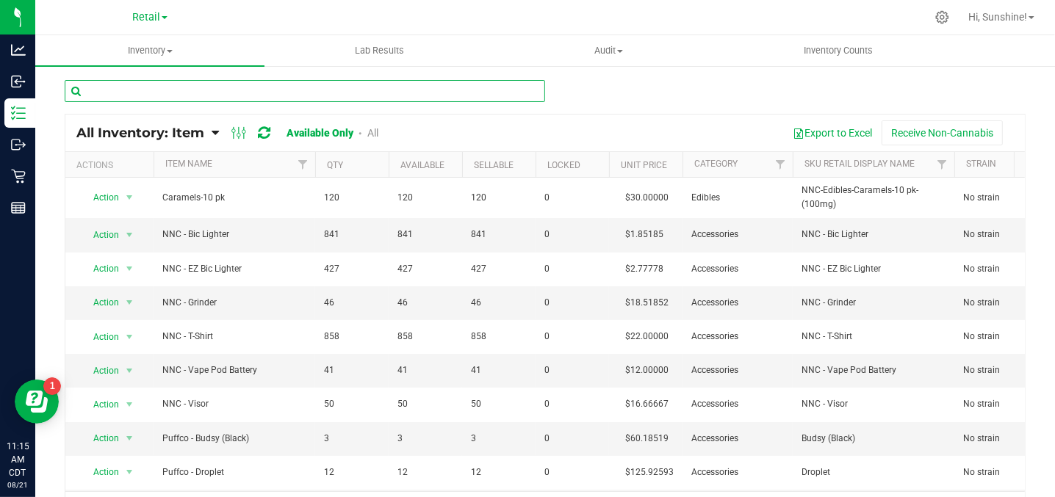
click at [138, 96] on input "text" at bounding box center [305, 91] width 480 height 22
type input "porto"
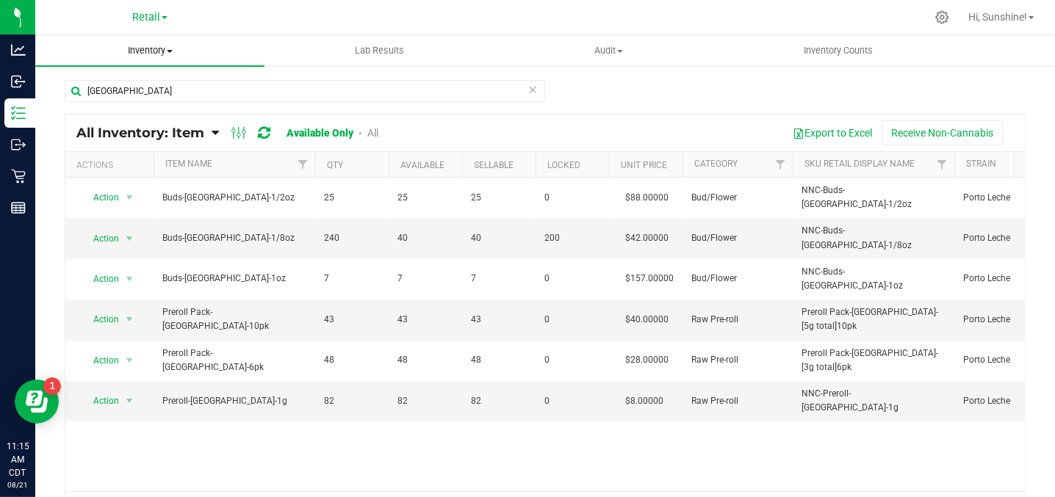
click at [154, 53] on span "Inventory" at bounding box center [149, 50] width 229 height 13
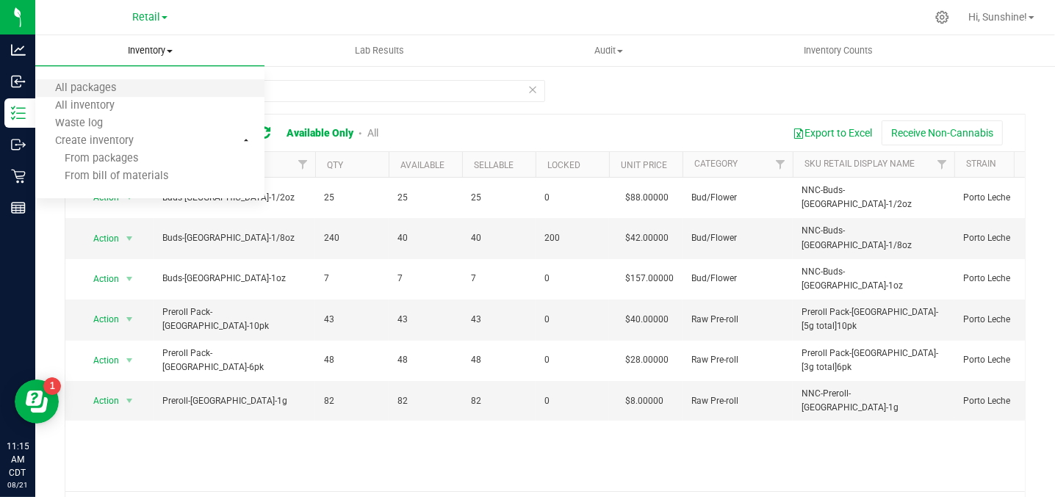
click at [166, 88] on li "All packages" at bounding box center [149, 89] width 229 height 18
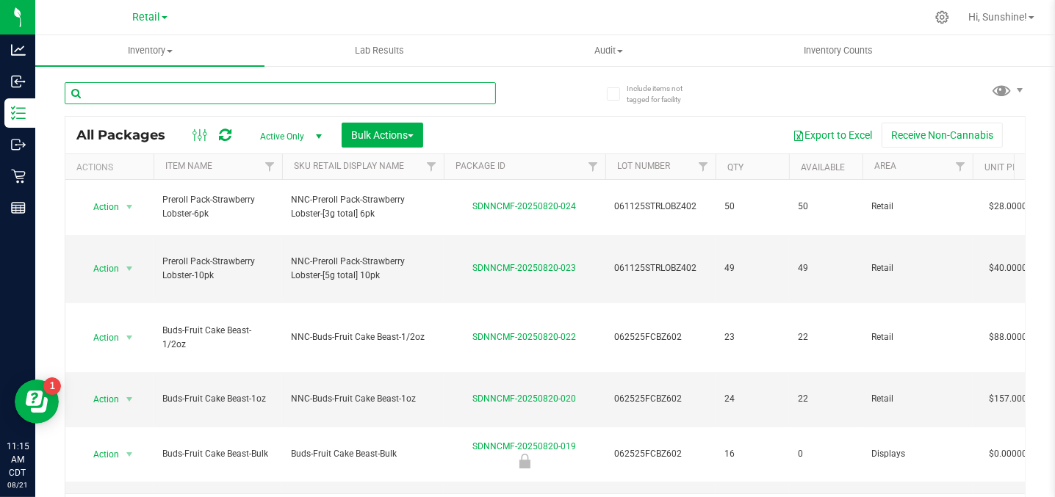
click at [232, 99] on input "text" at bounding box center [280, 93] width 431 height 22
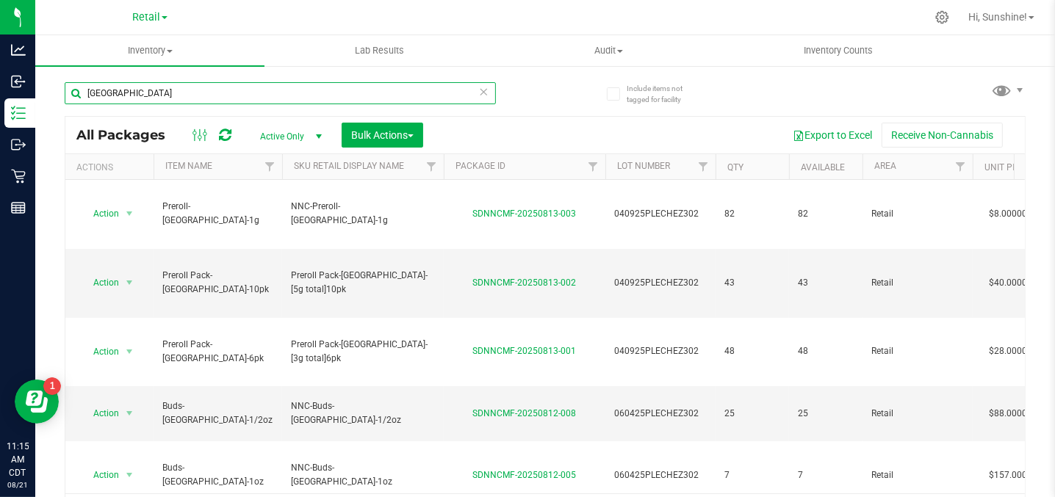
click at [209, 93] on input "porto" at bounding box center [280, 93] width 431 height 22
type input "p"
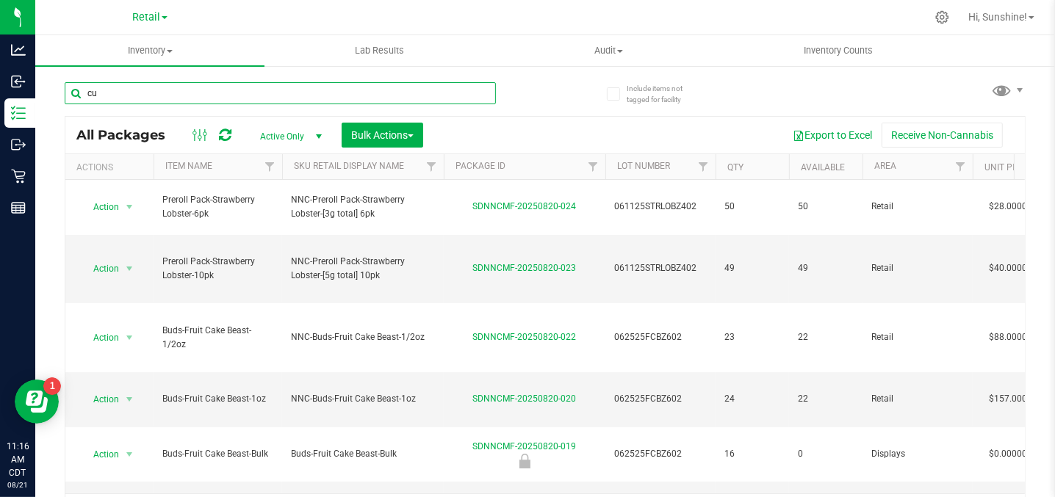
type input "c"
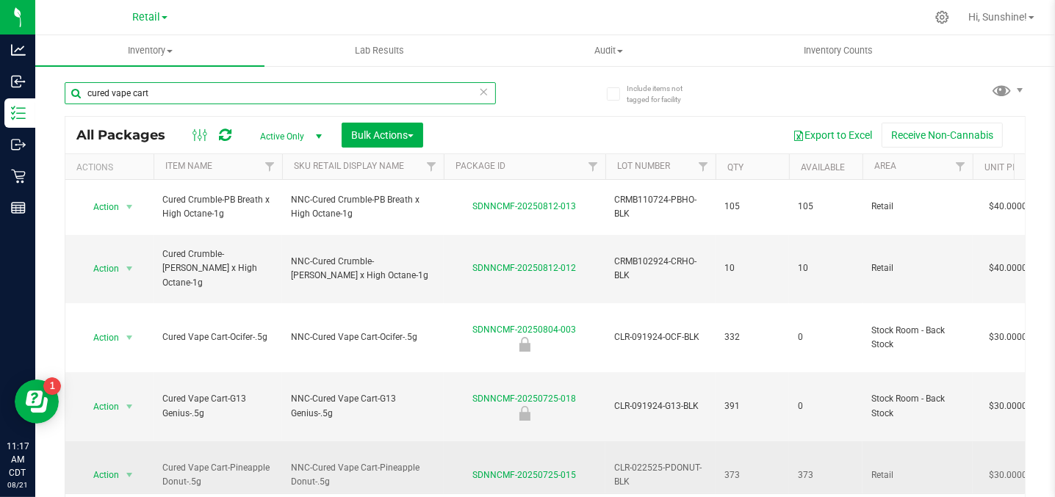
type input "cured vape cart"
